Goal: Check status: Check status

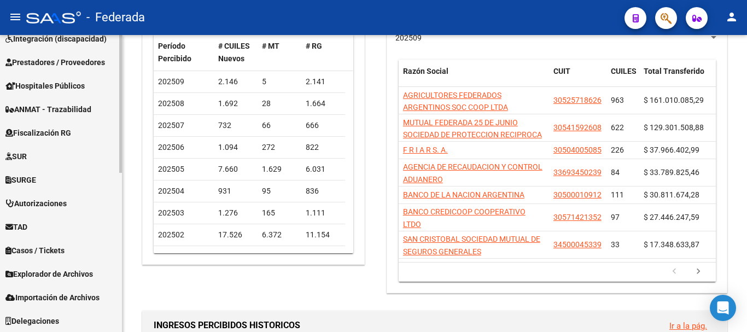
scroll to position [342, 0]
click at [72, 268] on span "Explorador de Archivos" at bounding box center [48, 273] width 87 height 12
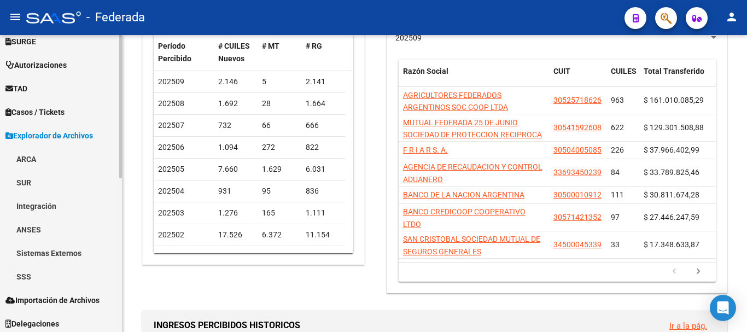
scroll to position [319, 0]
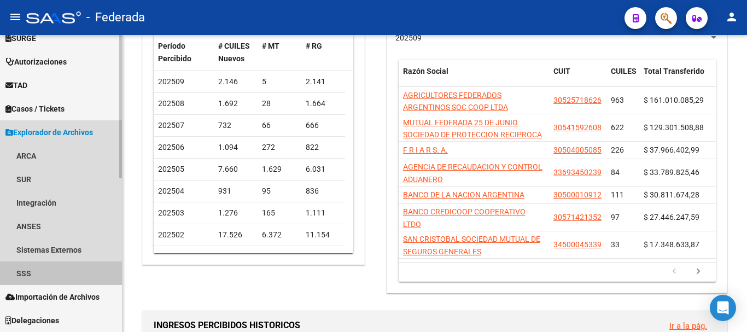
click at [30, 272] on link "SSS" at bounding box center [61, 273] width 122 height 24
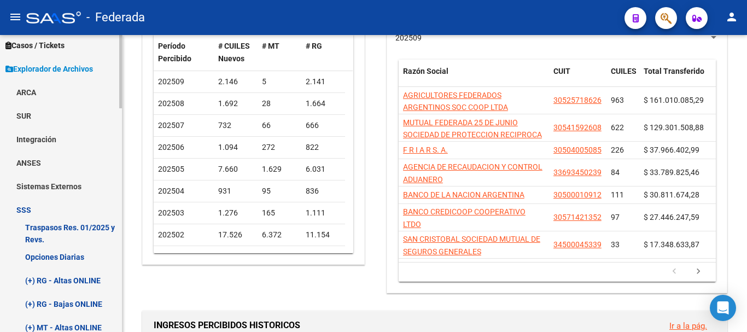
scroll to position [428, 0]
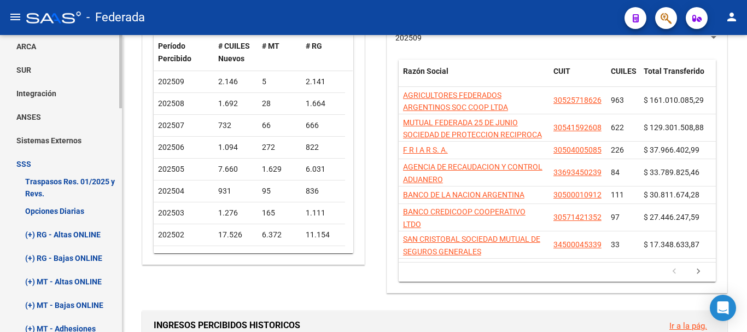
click at [55, 210] on link "Opciones Diarias" at bounding box center [61, 211] width 122 height 24
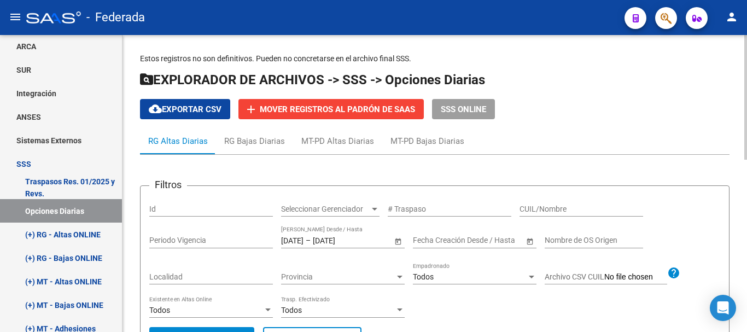
click at [525, 209] on input "CUIL/Nombre" at bounding box center [581, 208] width 124 height 9
paste input "20-41489115-3"
click at [567, 206] on input "20-41489115-3" at bounding box center [581, 208] width 124 height 9
click at [532, 206] on input "20-414891153" at bounding box center [581, 208] width 124 height 9
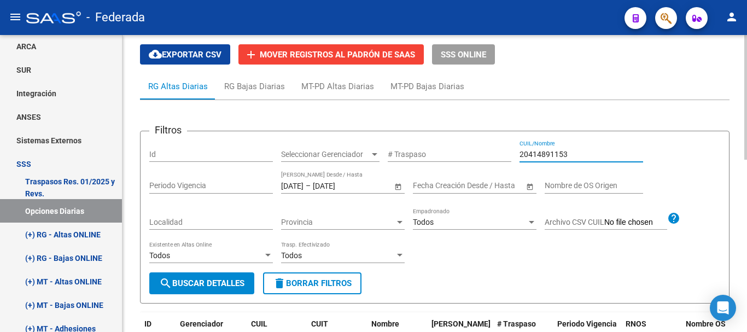
scroll to position [109, 0]
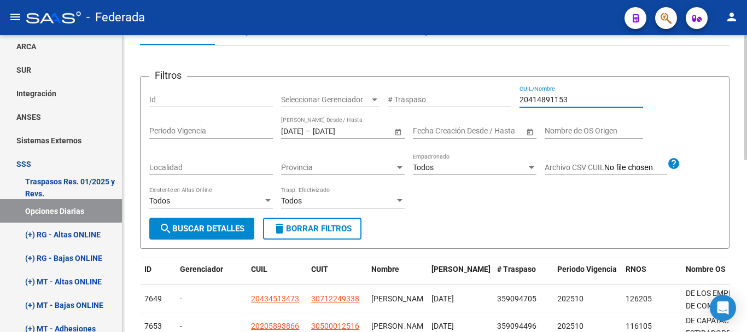
type input "20414891153"
click at [350, 130] on input "[DATE]" at bounding box center [340, 130] width 54 height 9
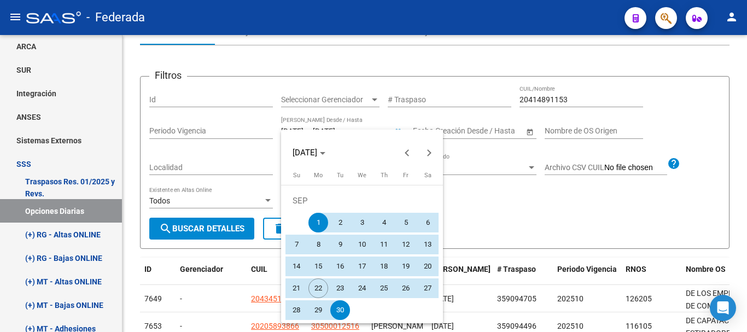
click at [351, 128] on div at bounding box center [373, 166] width 747 height 332
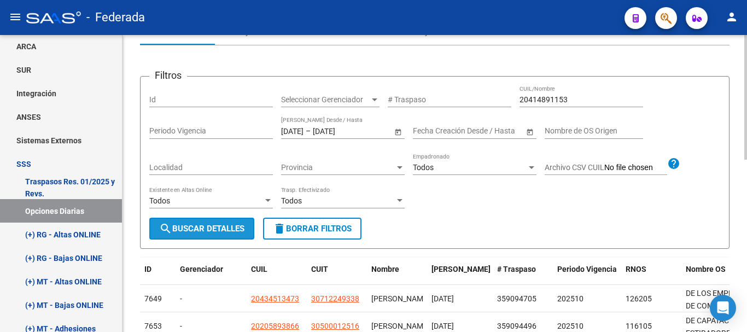
click at [221, 225] on span "search Buscar Detalles" at bounding box center [201, 229] width 85 height 10
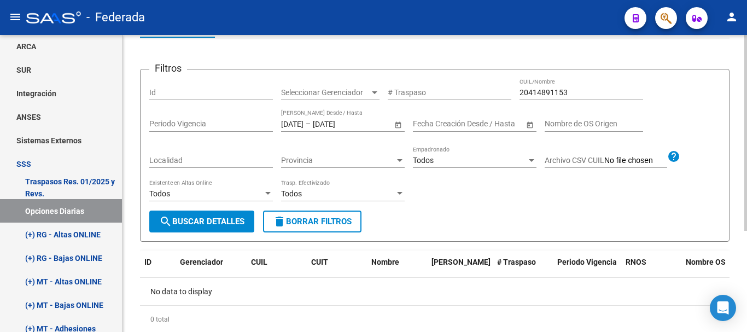
scroll to position [98, 0]
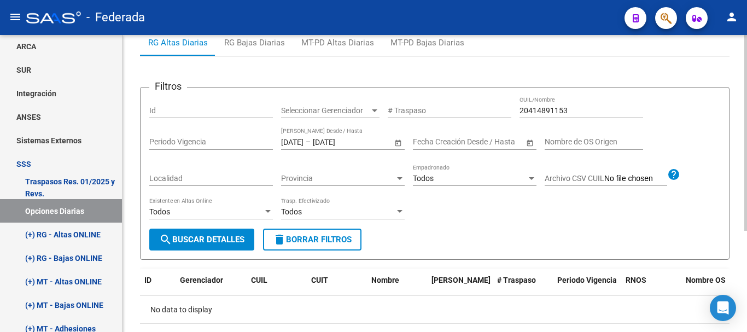
click at [347, 143] on input "[DATE]" at bounding box center [340, 141] width 54 height 9
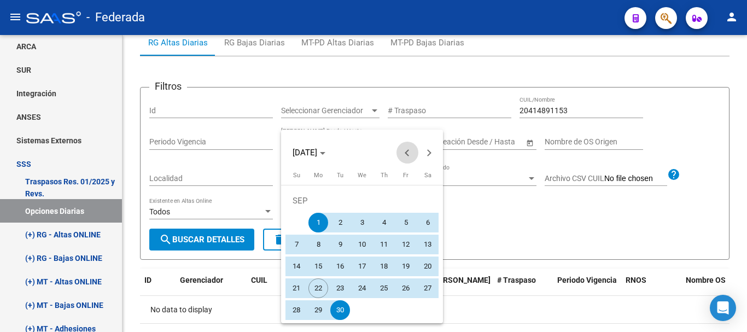
click at [408, 153] on button "Previous month" at bounding box center [407, 153] width 22 height 22
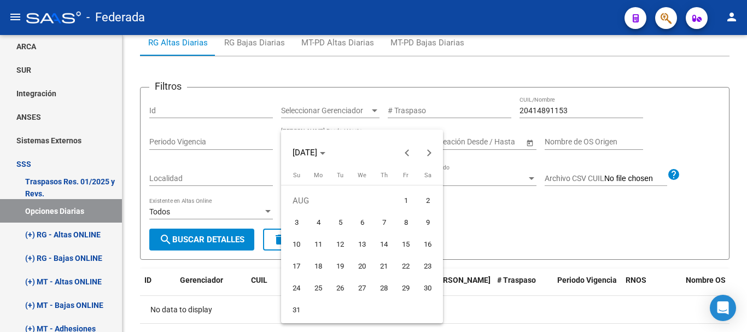
click at [401, 200] on span "1" at bounding box center [406, 201] width 20 height 20
type input "[DATE]"
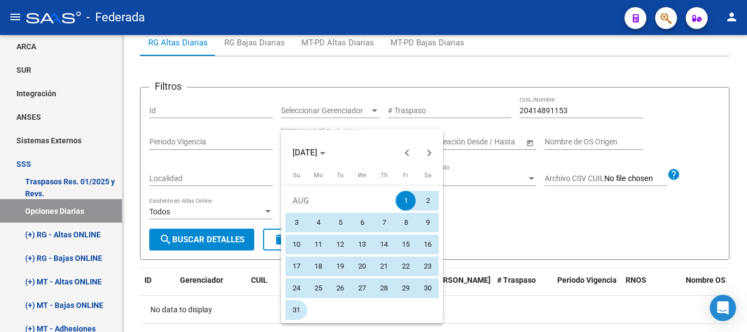
click at [297, 308] on span "31" at bounding box center [296, 310] width 20 height 20
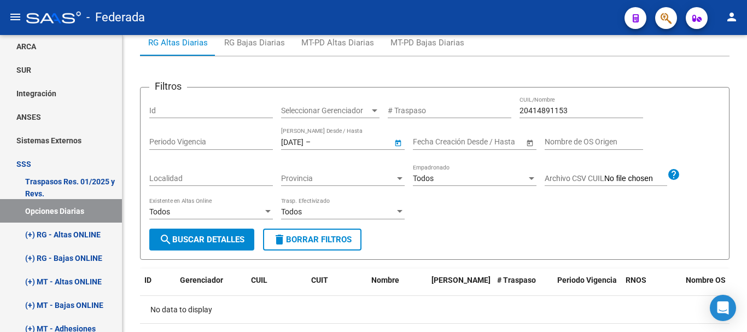
type input "[DATE]"
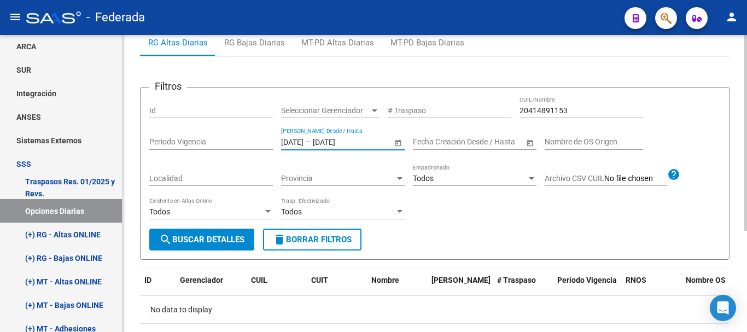
click at [229, 237] on span "search Buscar Detalles" at bounding box center [201, 240] width 85 height 10
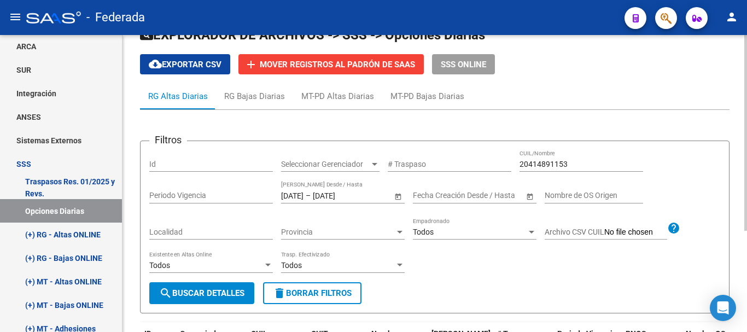
scroll to position [44, 0]
